Goal: Information Seeking & Learning: Learn about a topic

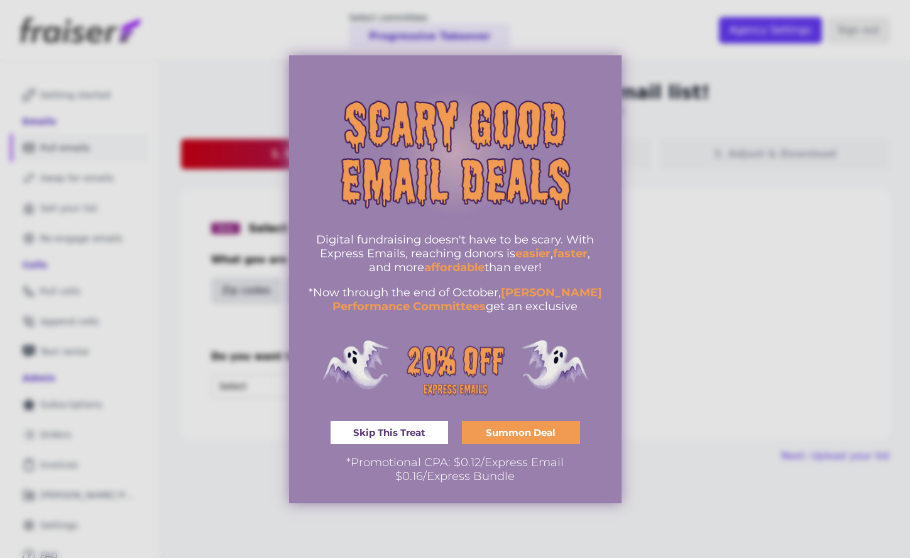
click at [692, 205] on div at bounding box center [455, 279] width 910 height 558
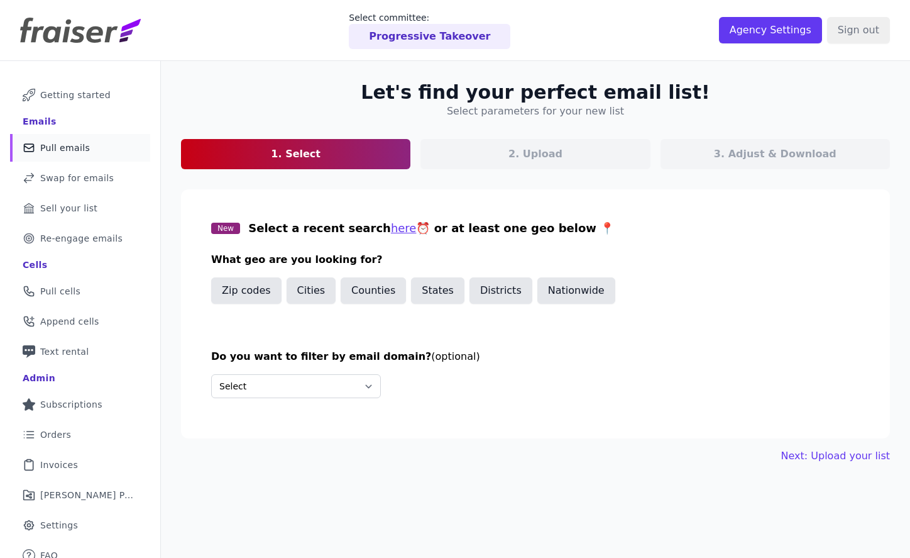
click at [70, 140] on link "Mail Icon Outline of a mail envelope Pull emails" at bounding box center [80, 148] width 140 height 28
click at [77, 149] on span "Pull emails" at bounding box center [65, 147] width 50 height 13
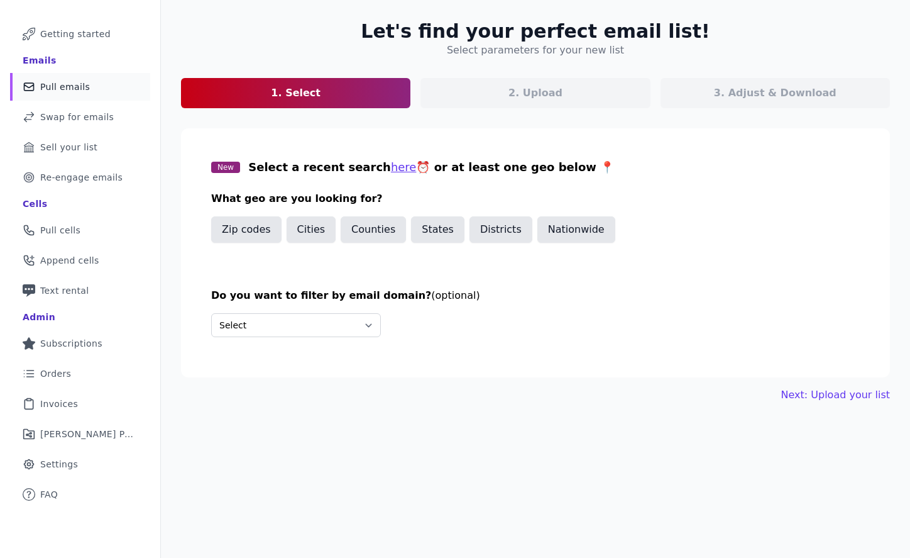
click at [313, 305] on div "Do you want to filter by email domain? (optional) Select Include only these dom…" at bounding box center [535, 317] width 649 height 59
click at [308, 334] on select "Select Include only these domains Include none of these domains" at bounding box center [296, 325] width 170 height 24
click at [91, 32] on span "Getting started" at bounding box center [75, 34] width 70 height 13
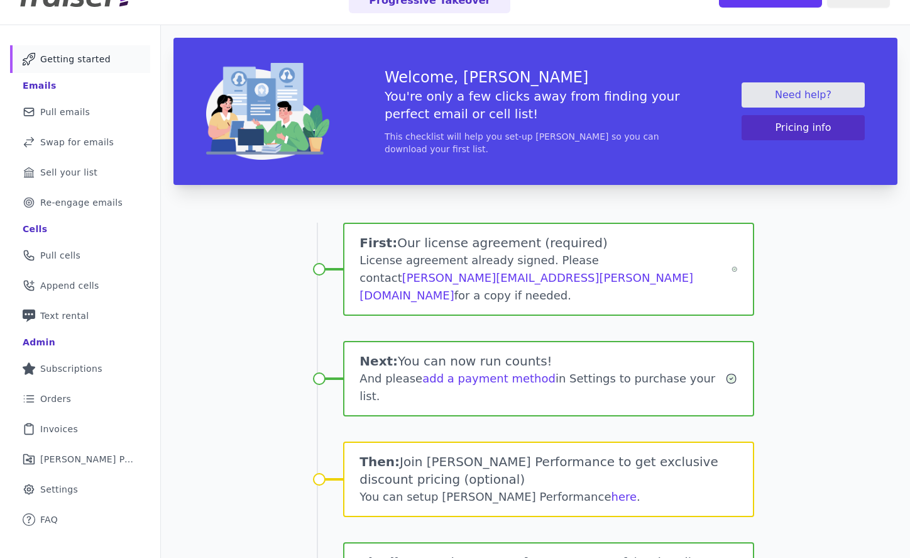
scroll to position [93, 0]
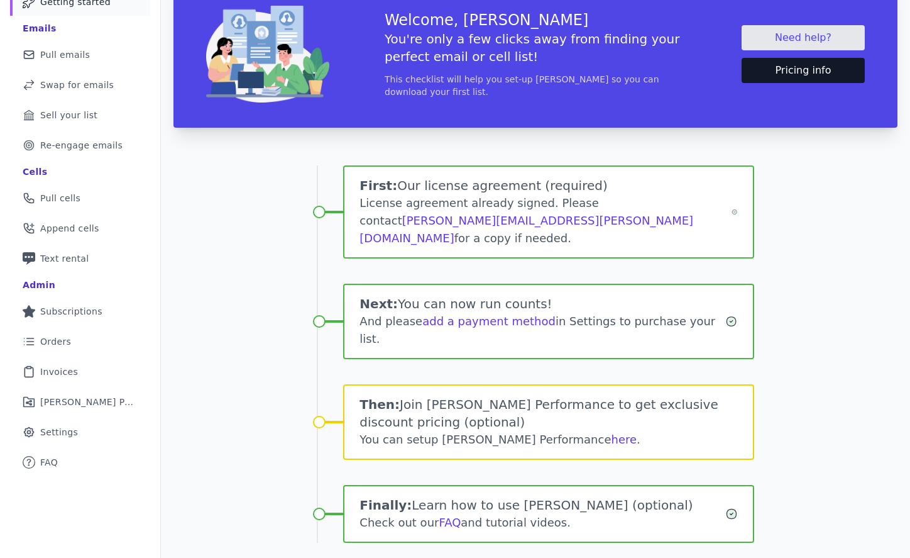
click at [826, 63] on button "Pricing info" at bounding box center [803, 70] width 123 height 25
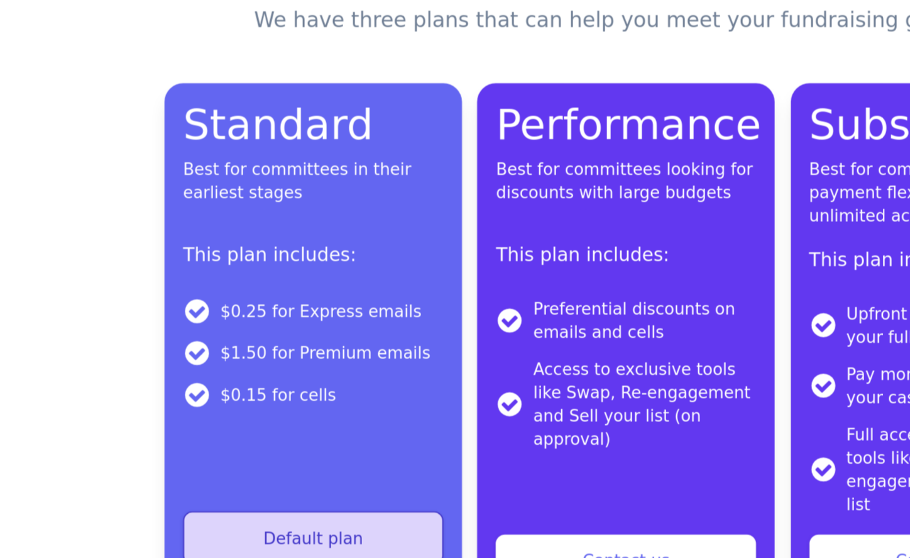
click at [265, 321] on li "$0.25 for Express emails" at bounding box center [294, 319] width 141 height 15
click at [259, 321] on li "$0.25 for Express emails" at bounding box center [294, 319] width 141 height 15
copy li "0.25"
